Goal: Task Accomplishment & Management: Complete application form

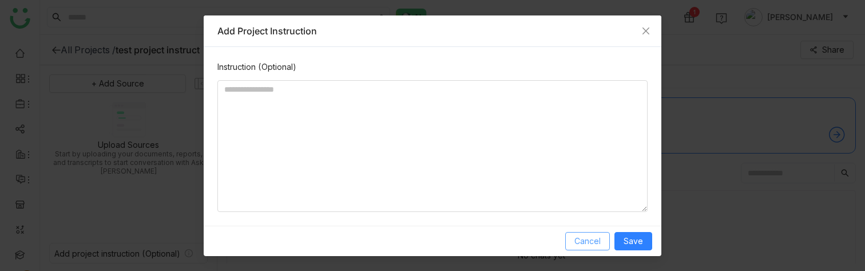
click at [583, 241] on span "Cancel" at bounding box center [587, 241] width 26 height 13
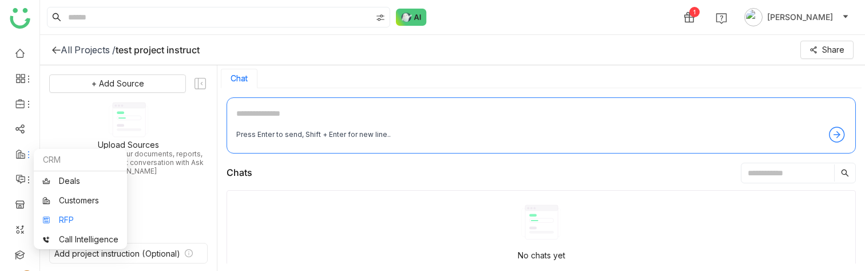
click at [67, 216] on link "RFP" at bounding box center [80, 220] width 76 height 8
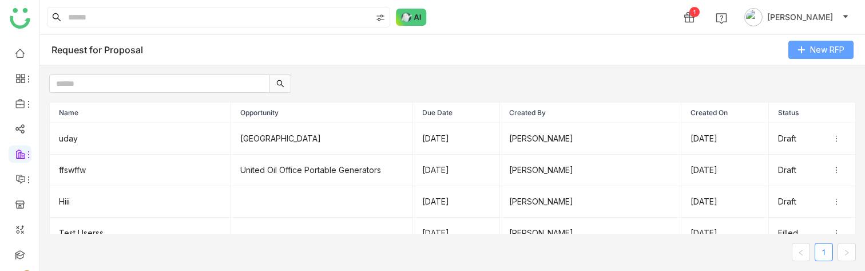
click at [809, 47] on button "New RFP" at bounding box center [820, 50] width 65 height 18
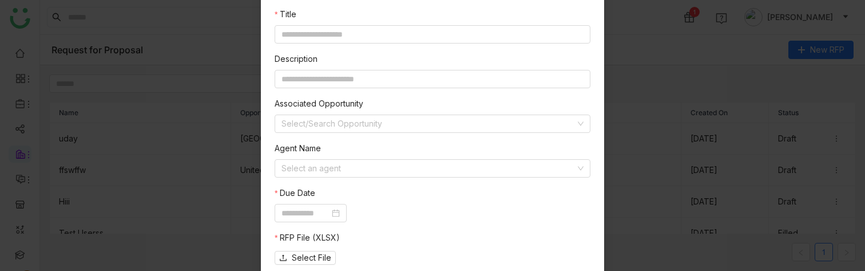
scroll to position [86, 0]
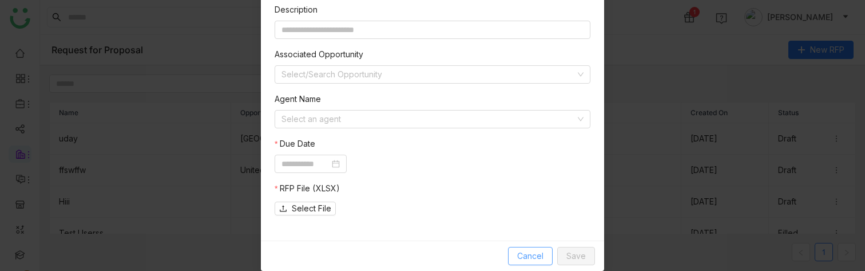
click at [526, 252] on span "Cancel" at bounding box center [530, 255] width 26 height 13
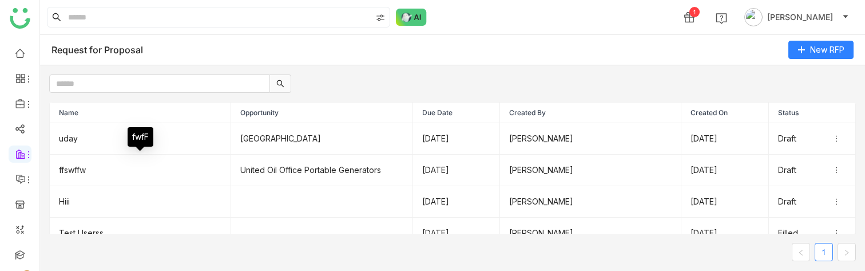
click at [137, 148] on div "fwfF" at bounding box center [141, 140] width 26 height 27
click at [97, 133] on td "uday" at bounding box center [140, 138] width 181 height 31
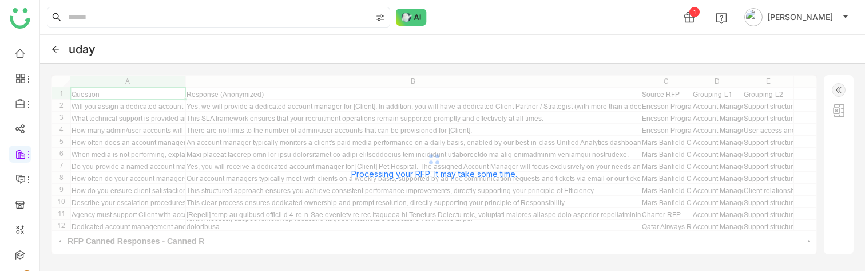
click at [835, 115] on img at bounding box center [839, 111] width 14 height 14
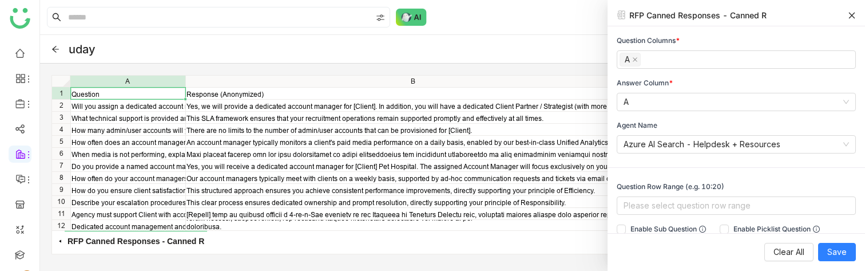
click at [851, 17] on icon at bounding box center [852, 15] width 8 height 8
